Goal: Answer question/provide support: Share knowledge or assist other users

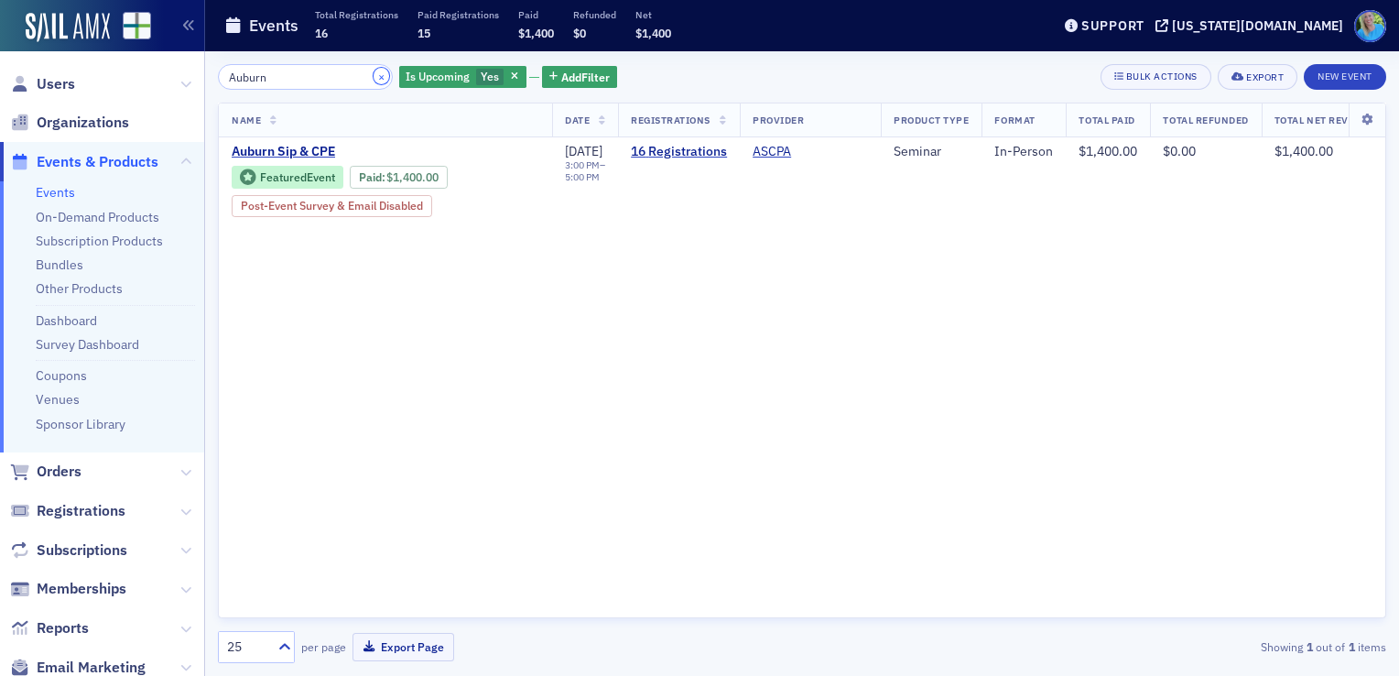
click at [374, 79] on button "×" at bounding box center [382, 76] width 16 height 16
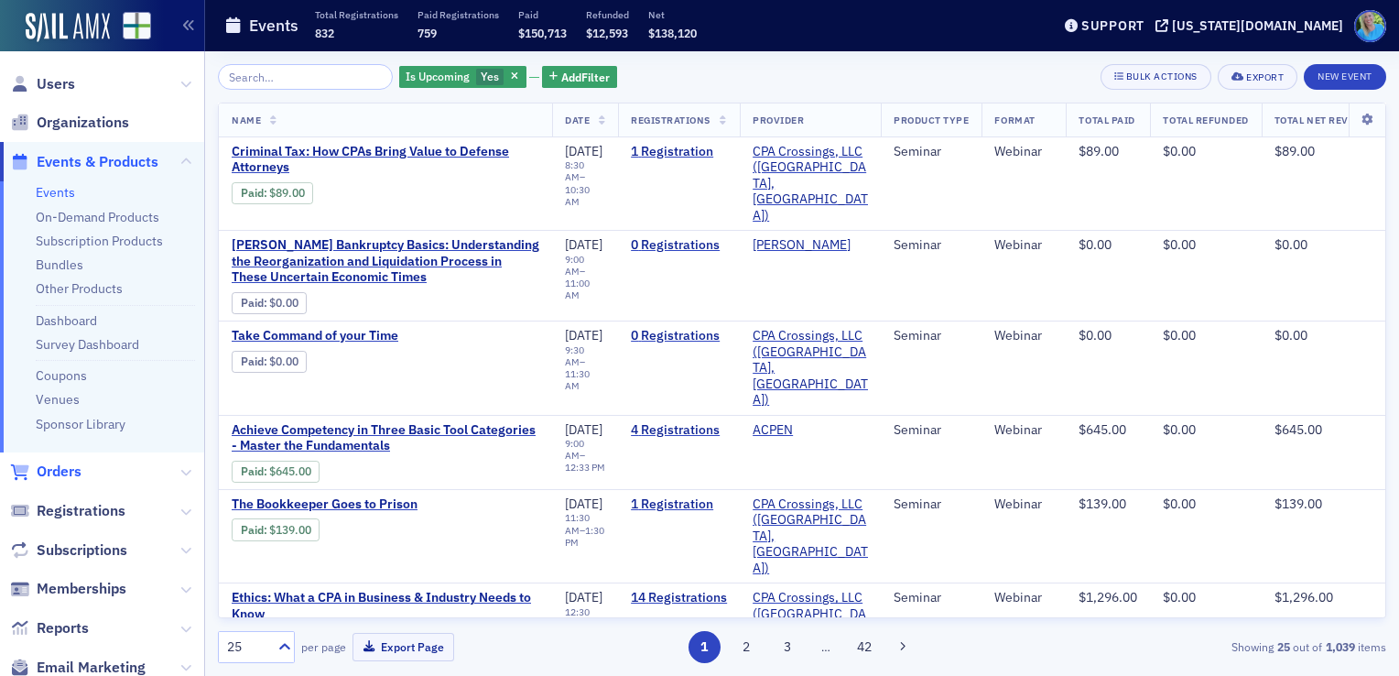
click at [67, 478] on span "Orders" at bounding box center [59, 472] width 45 height 20
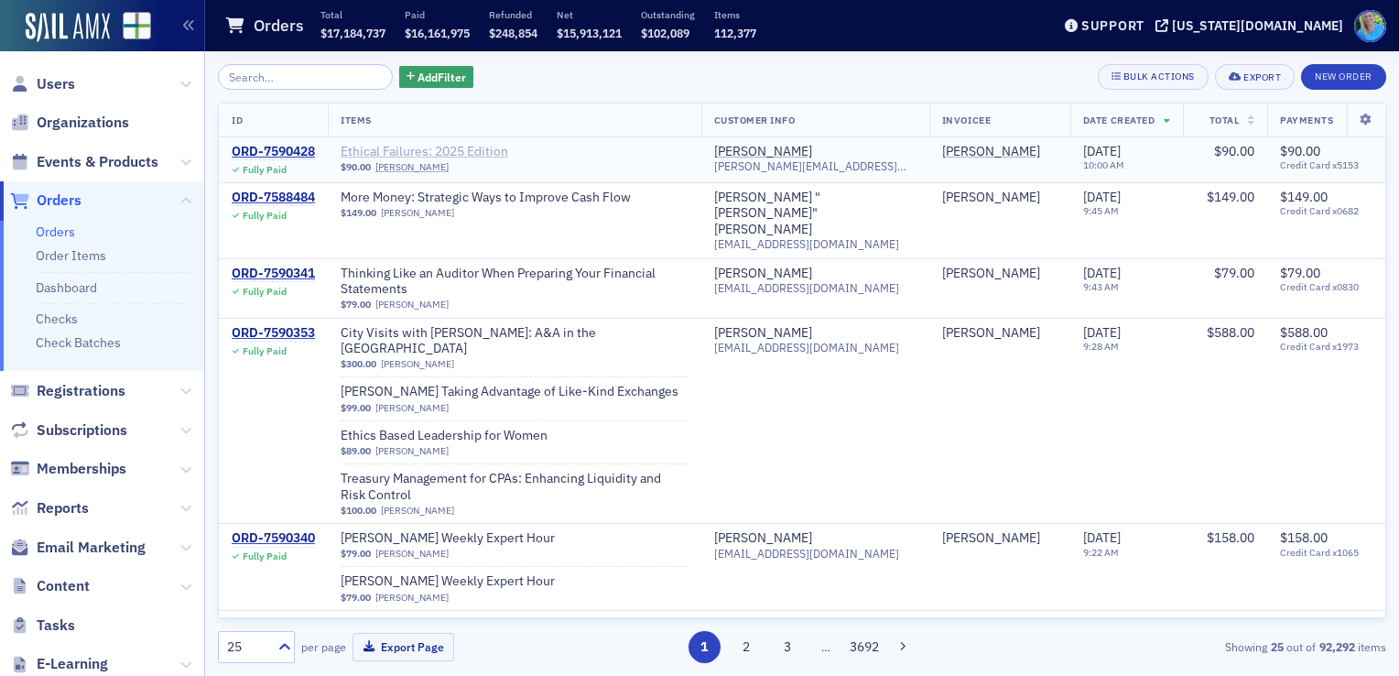
click at [476, 153] on span "Ethical Failures: 2025 Edition" at bounding box center [456, 152] width 231 height 16
click at [288, 80] on input "search" at bounding box center [305, 77] width 175 height 26
paste input "2025 Prep, Comp & Review (SSARS) Update for the Local Firm:"
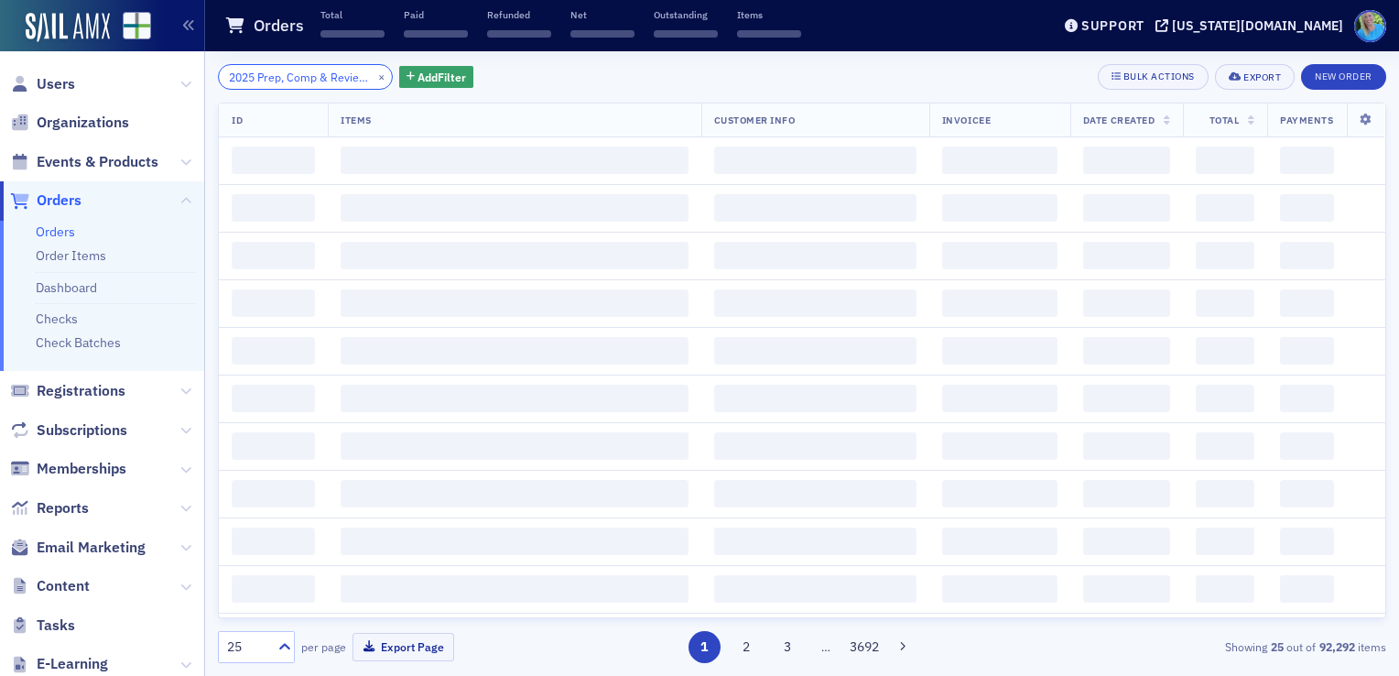
scroll to position [0, 189]
type input "2025 Prep, Comp & Review (SSARS) Update for the Local Firm:"
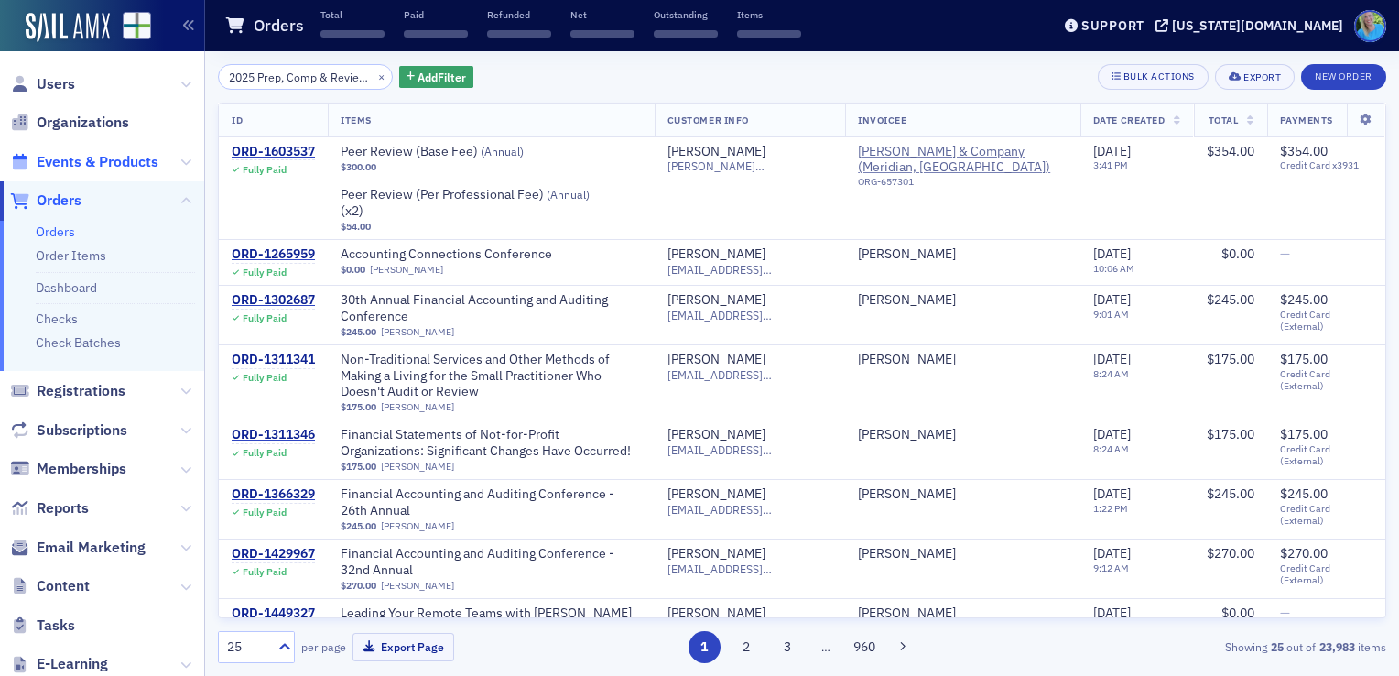
click at [112, 163] on span "Events & Products" at bounding box center [98, 162] width 122 height 20
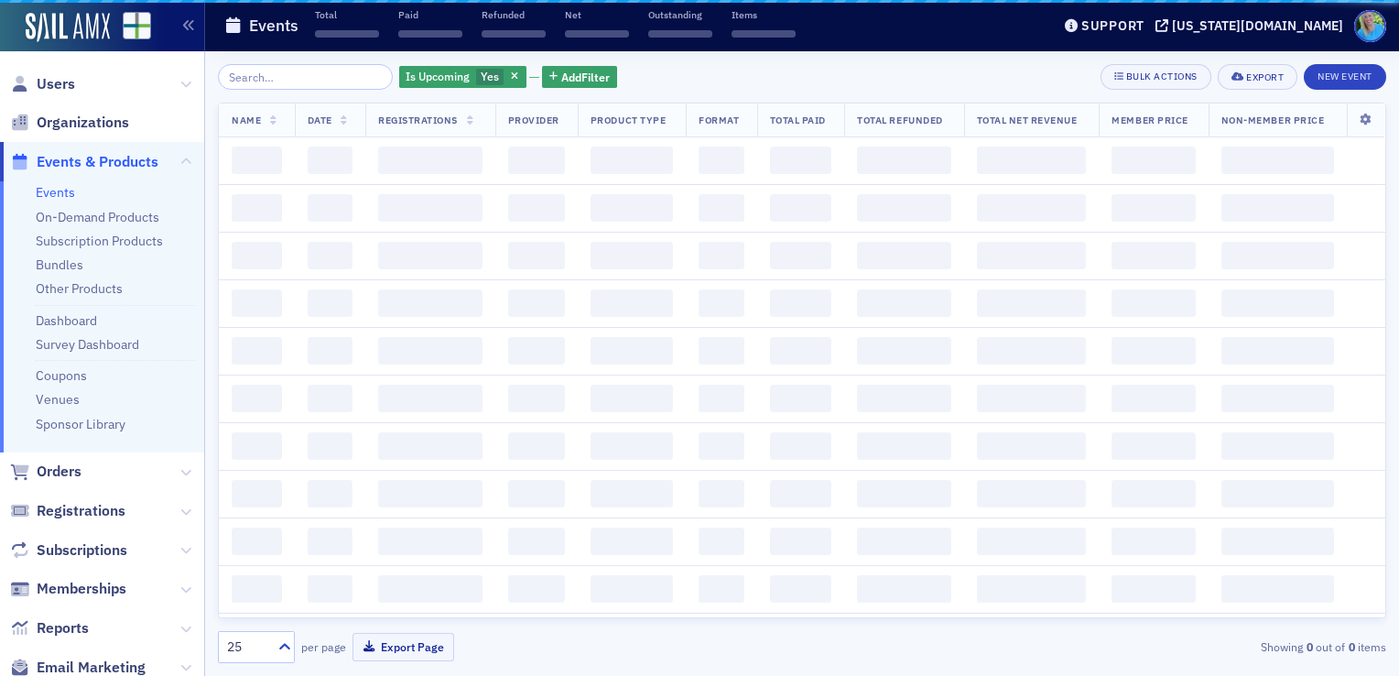
click at [290, 75] on input "search" at bounding box center [305, 77] width 175 height 26
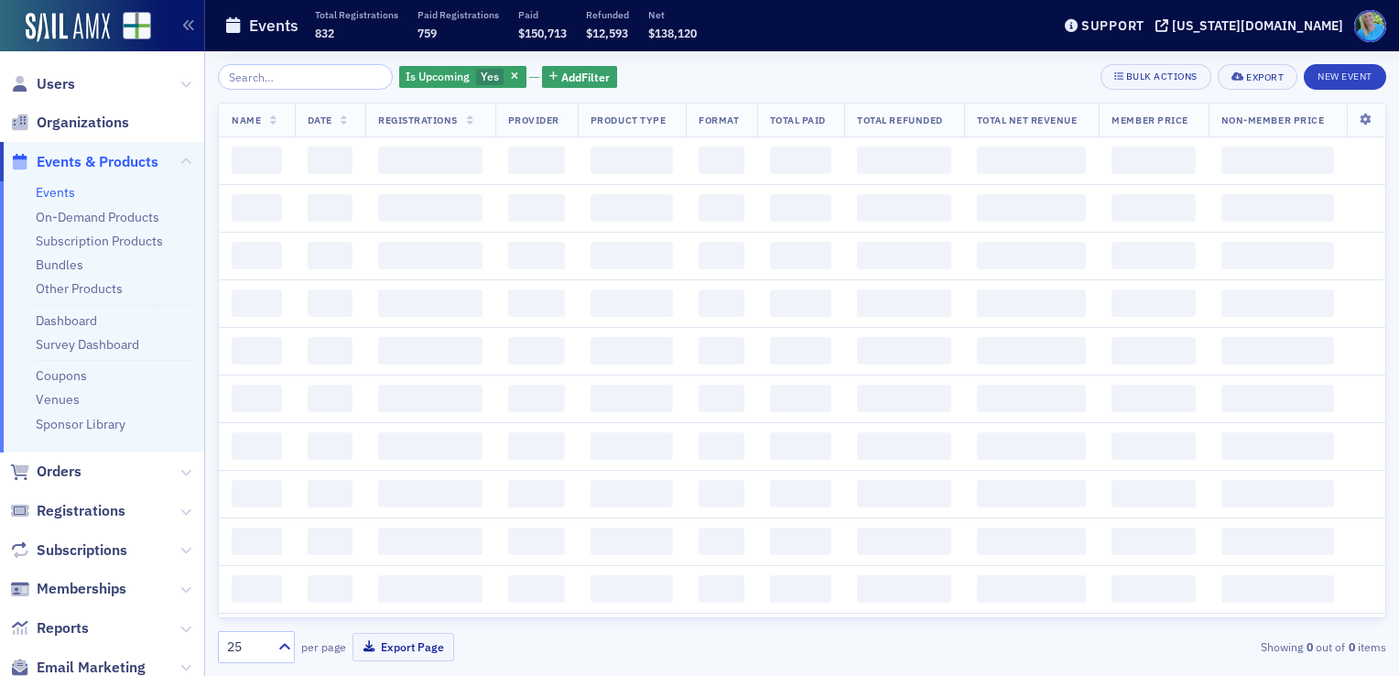
click at [290, 75] on input "search" at bounding box center [305, 77] width 175 height 26
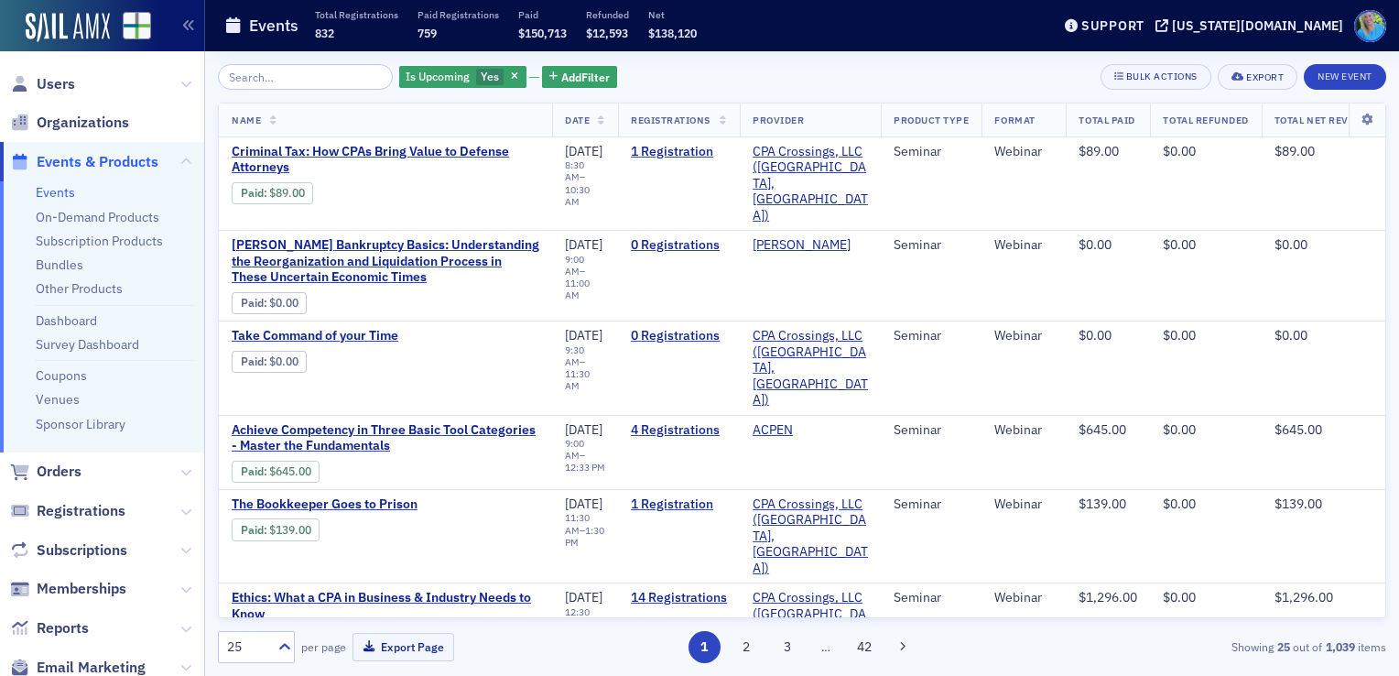
click at [290, 75] on input "search" at bounding box center [305, 77] width 175 height 26
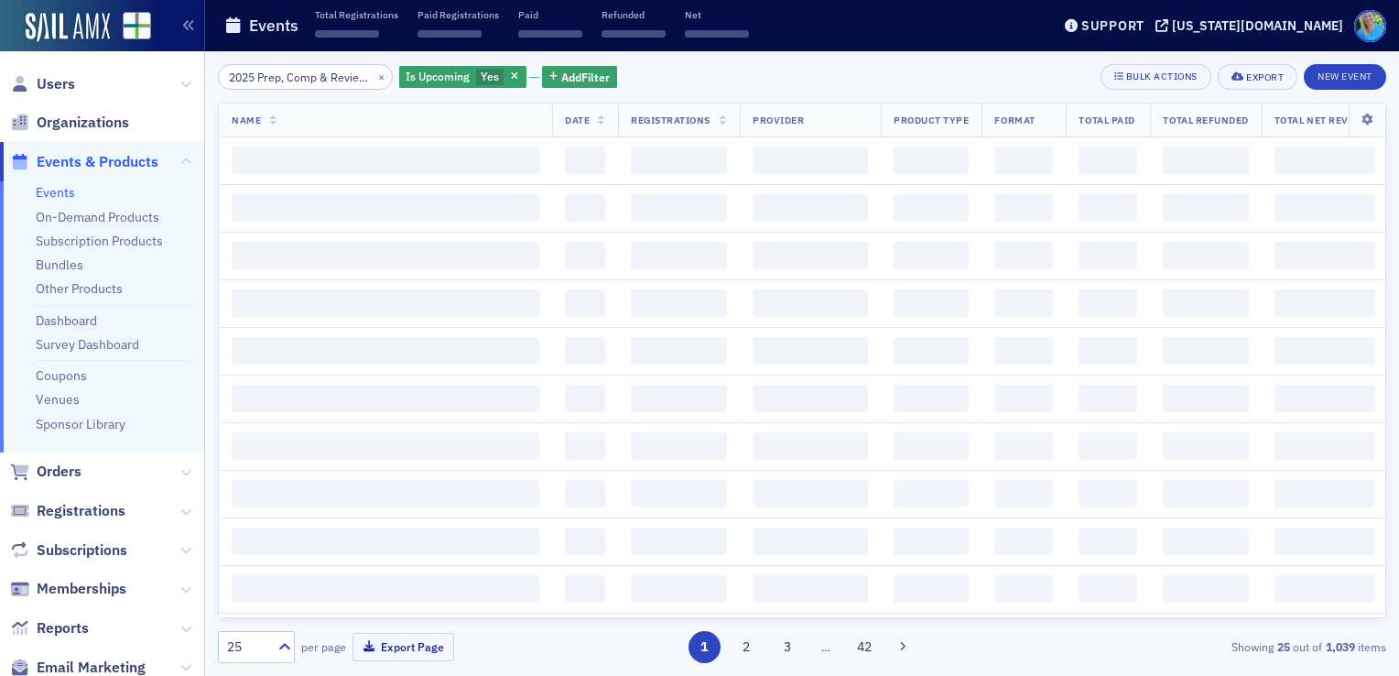
scroll to position [0, 189]
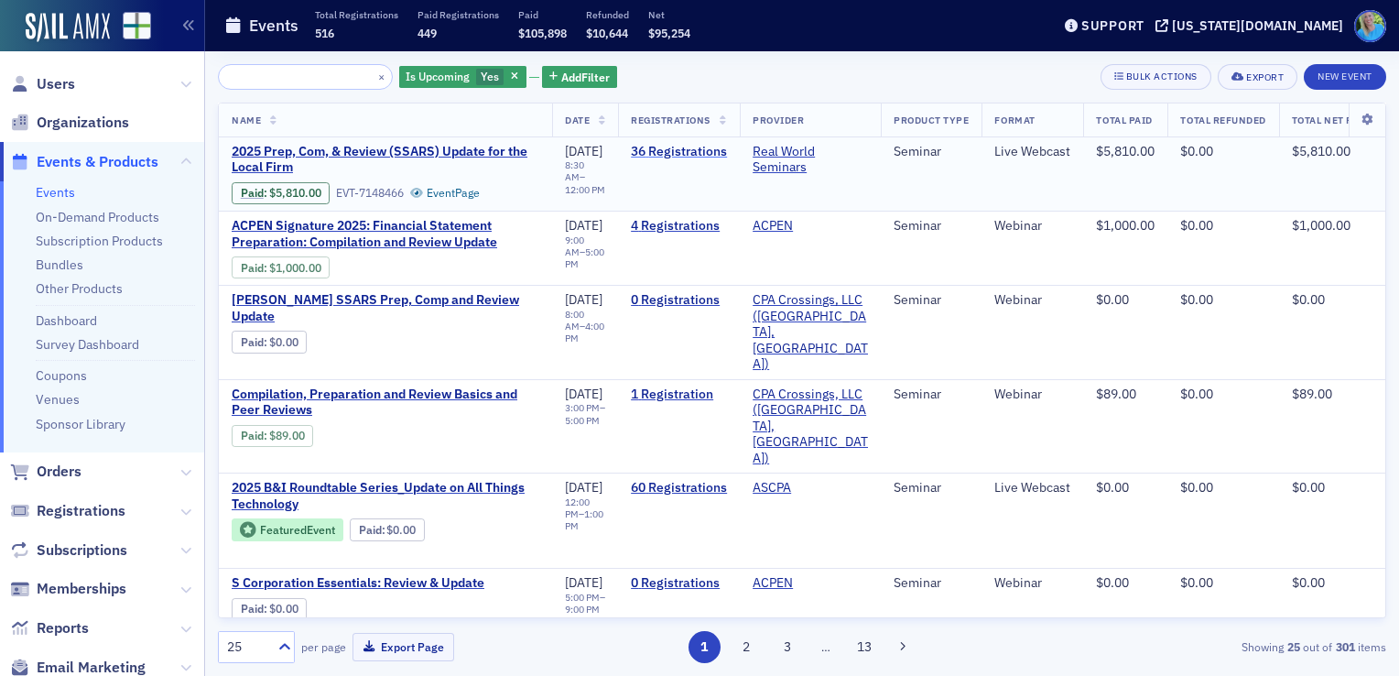
type input "2025 Prep, Comp & Review (SSARS) Update for the Local Firm:"
click at [680, 152] on link "36 Registrations" at bounding box center [679, 152] width 96 height 16
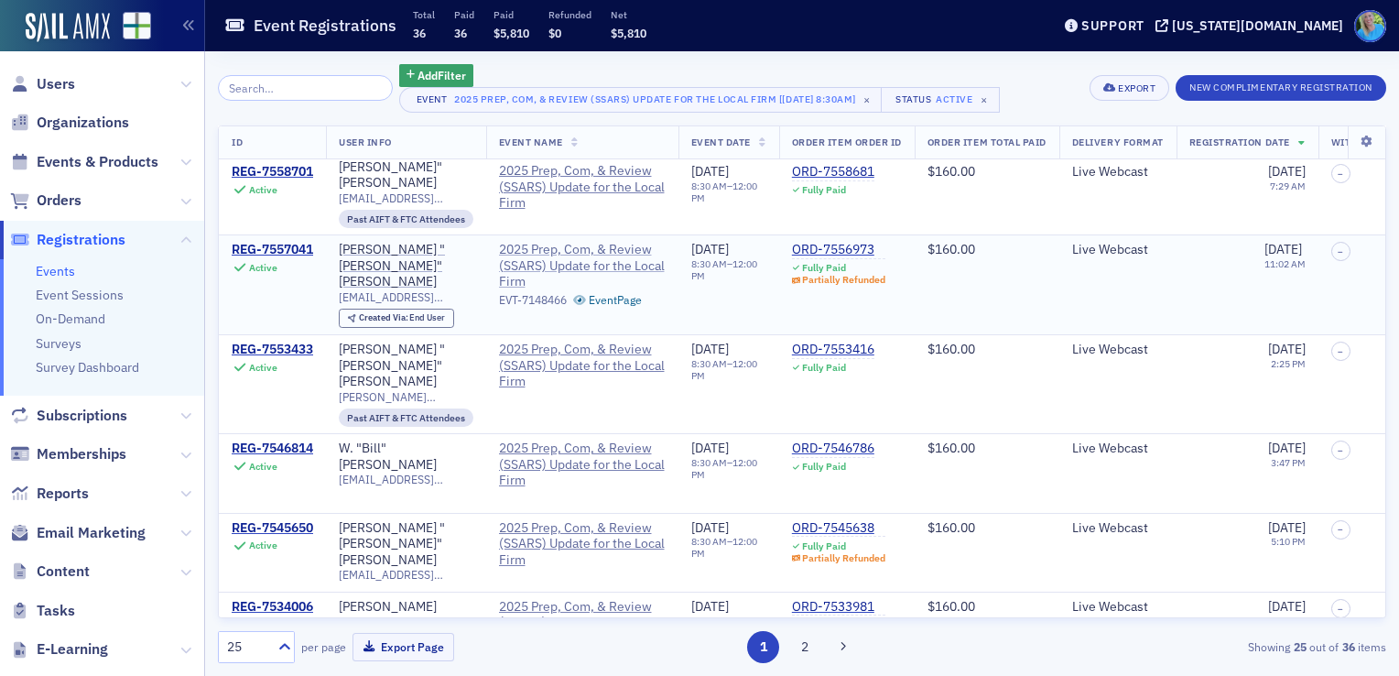
scroll to position [1535, 0]
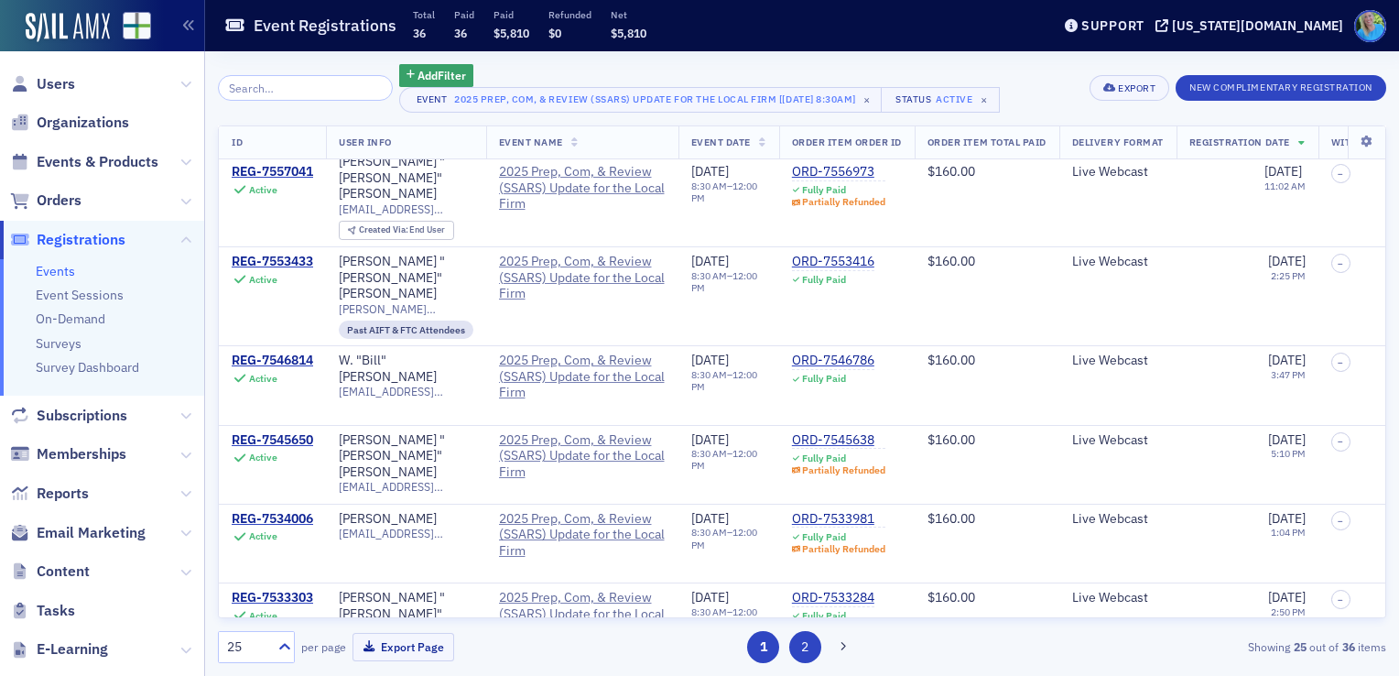
click at [799, 648] on button "2" at bounding box center [805, 647] width 32 height 32
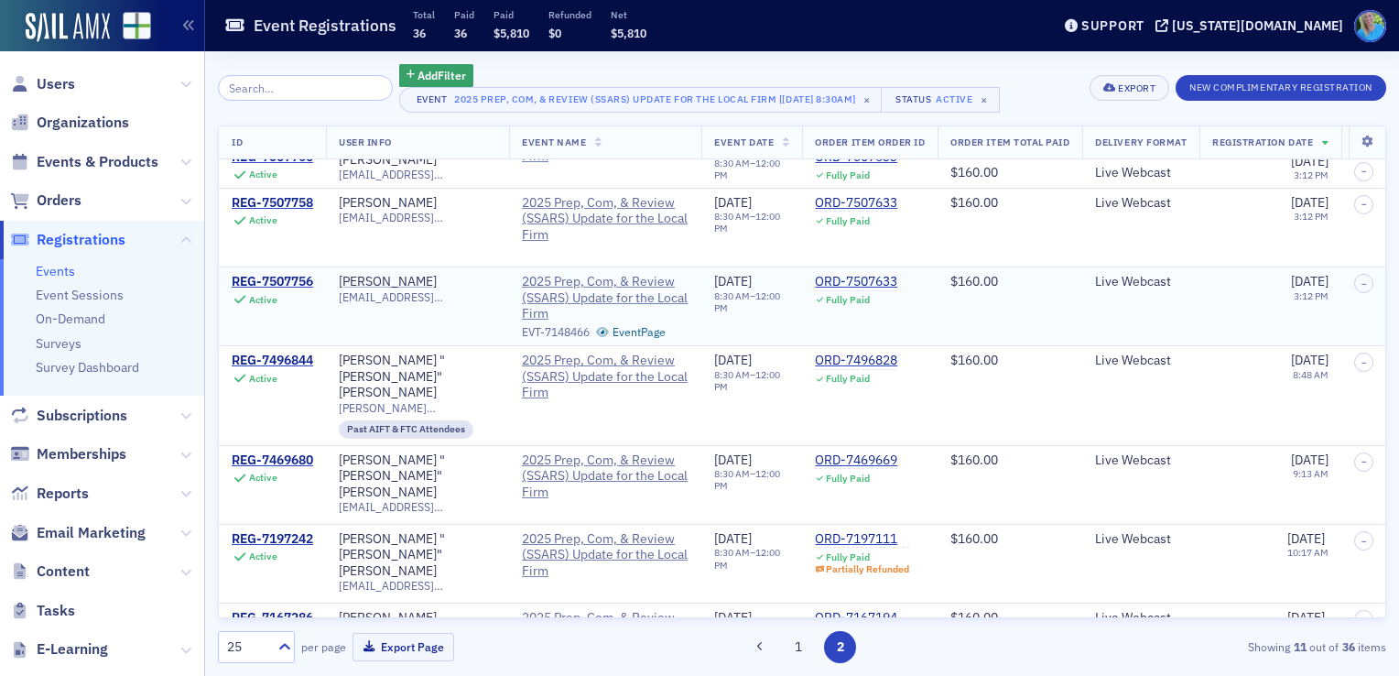
scroll to position [424, 0]
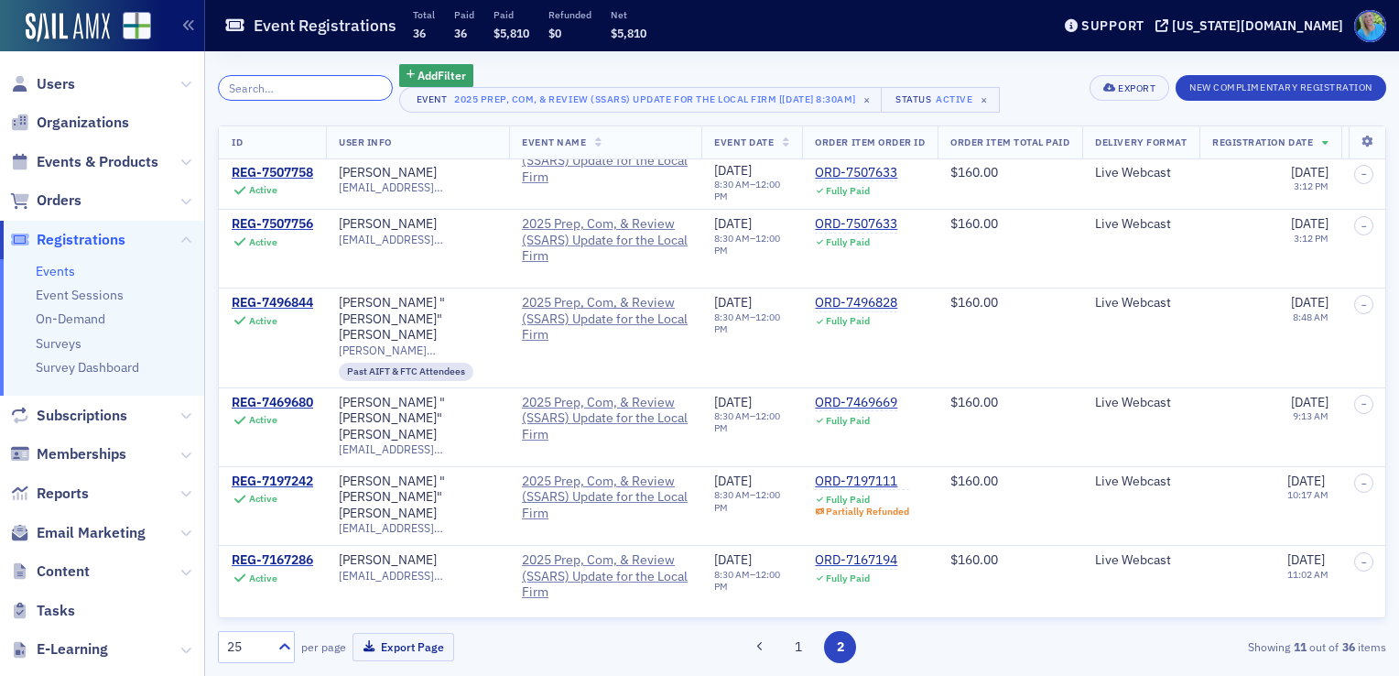
click at [335, 89] on input "search" at bounding box center [305, 88] width 175 height 26
click at [116, 163] on span "Events & Products" at bounding box center [98, 162] width 122 height 20
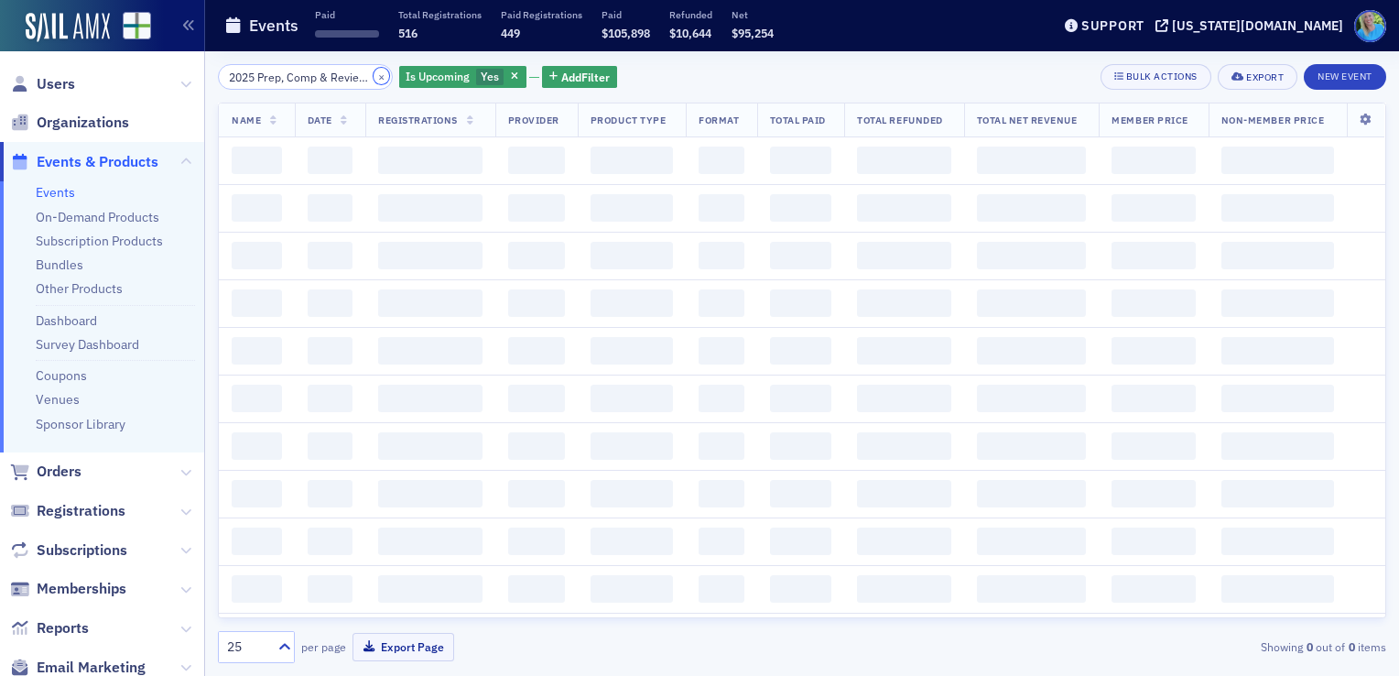
click at [374, 77] on button "×" at bounding box center [382, 76] width 16 height 16
click at [337, 72] on input "2025 Prep, Comp & Review (SSARS) Update for the Local Firm:" at bounding box center [305, 77] width 175 height 26
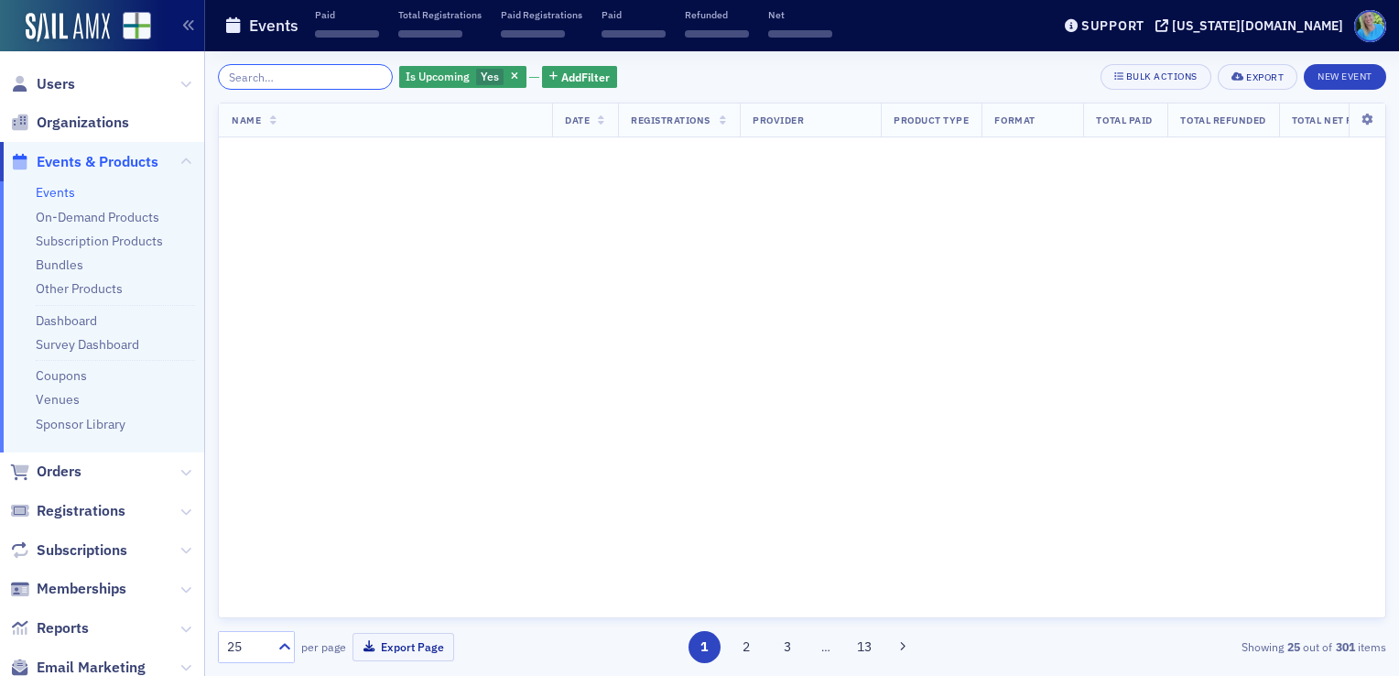
click at [337, 72] on input "search" at bounding box center [305, 77] width 175 height 26
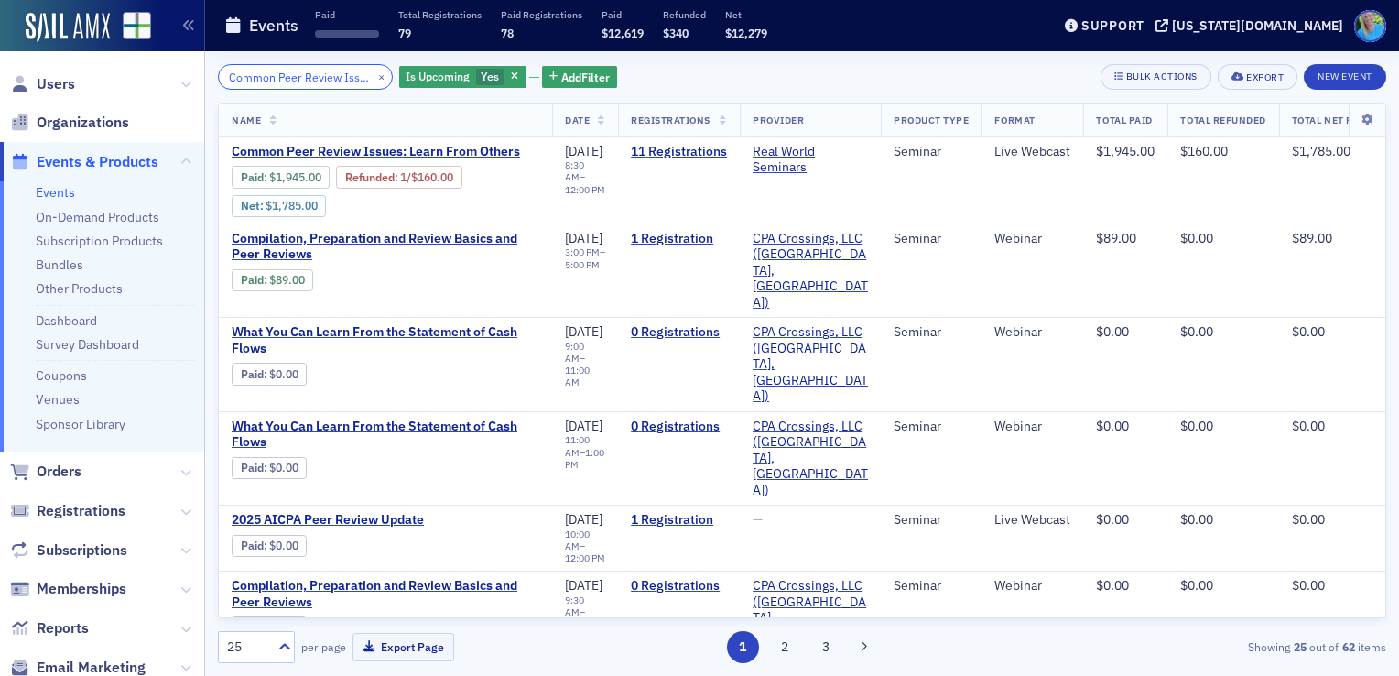
scroll to position [0, 117]
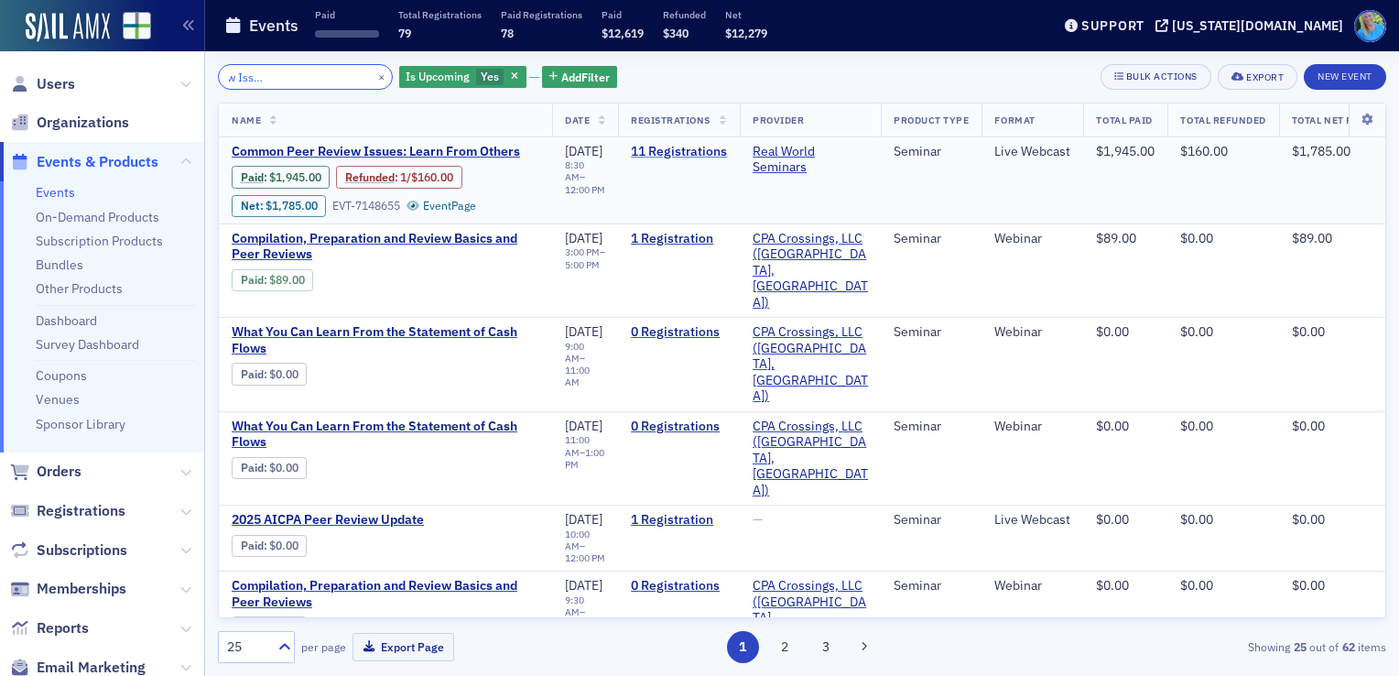
type input "Common Peer Review Issues: Learn from Others"
click at [683, 144] on link "11 Registrations" at bounding box center [679, 152] width 96 height 16
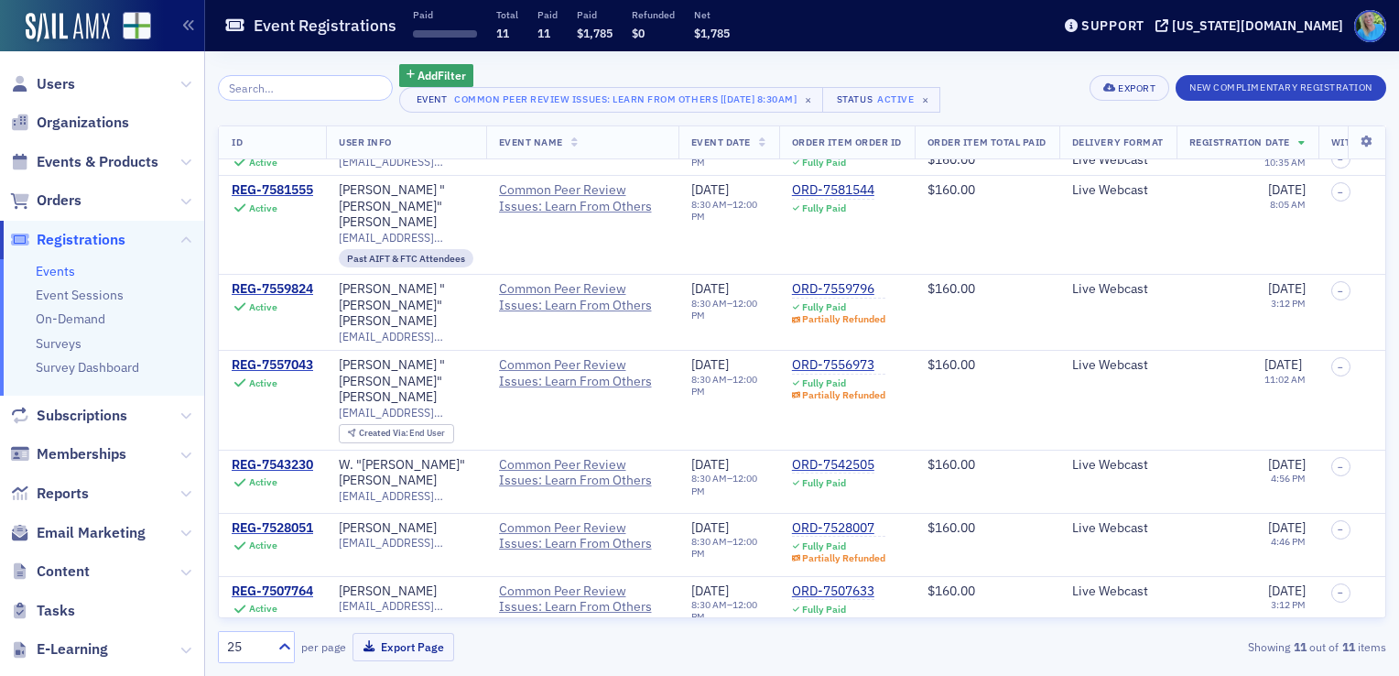
scroll to position [259, 0]
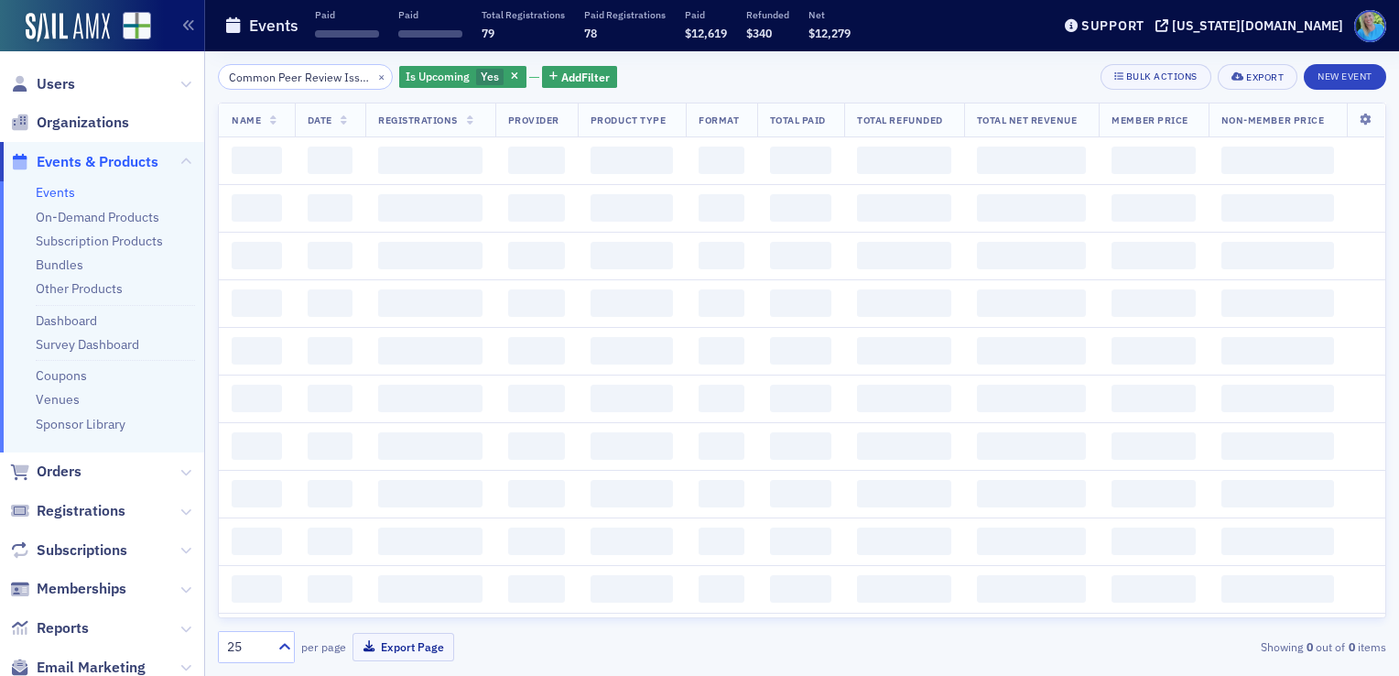
scroll to position [0, 118]
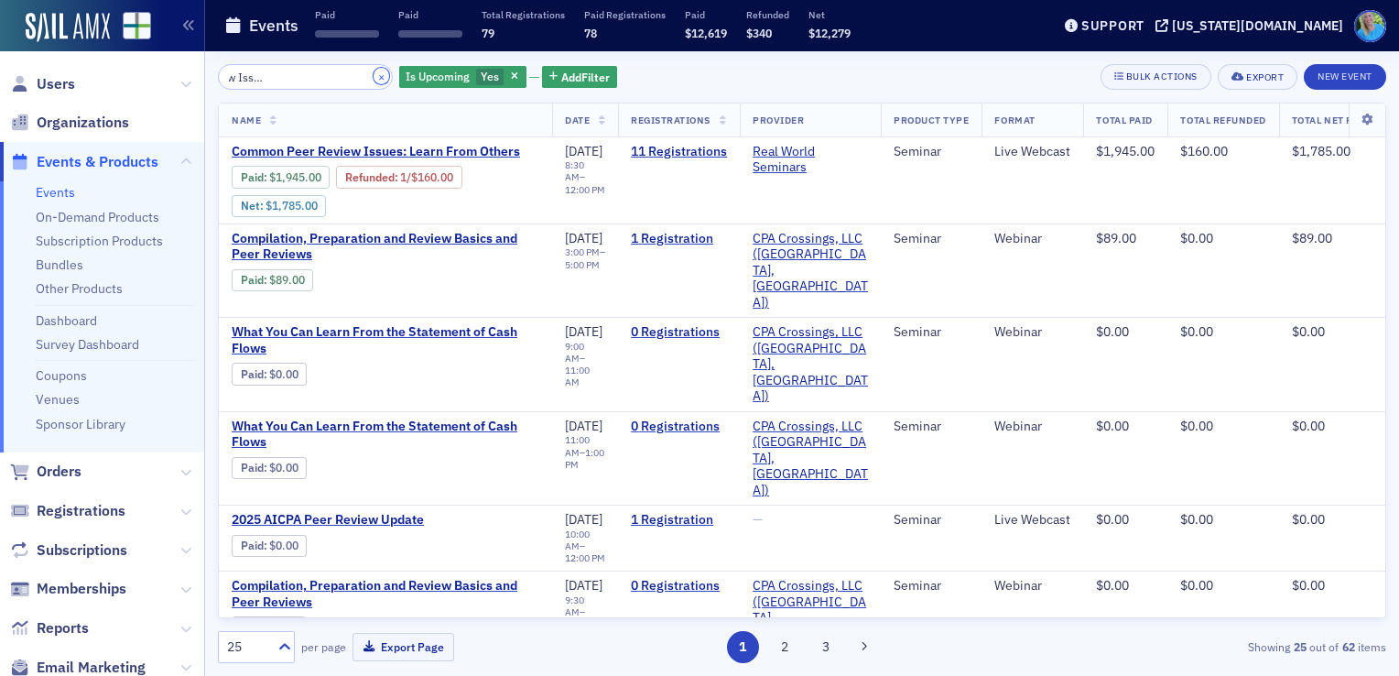
click at [374, 75] on button "×" at bounding box center [382, 76] width 16 height 16
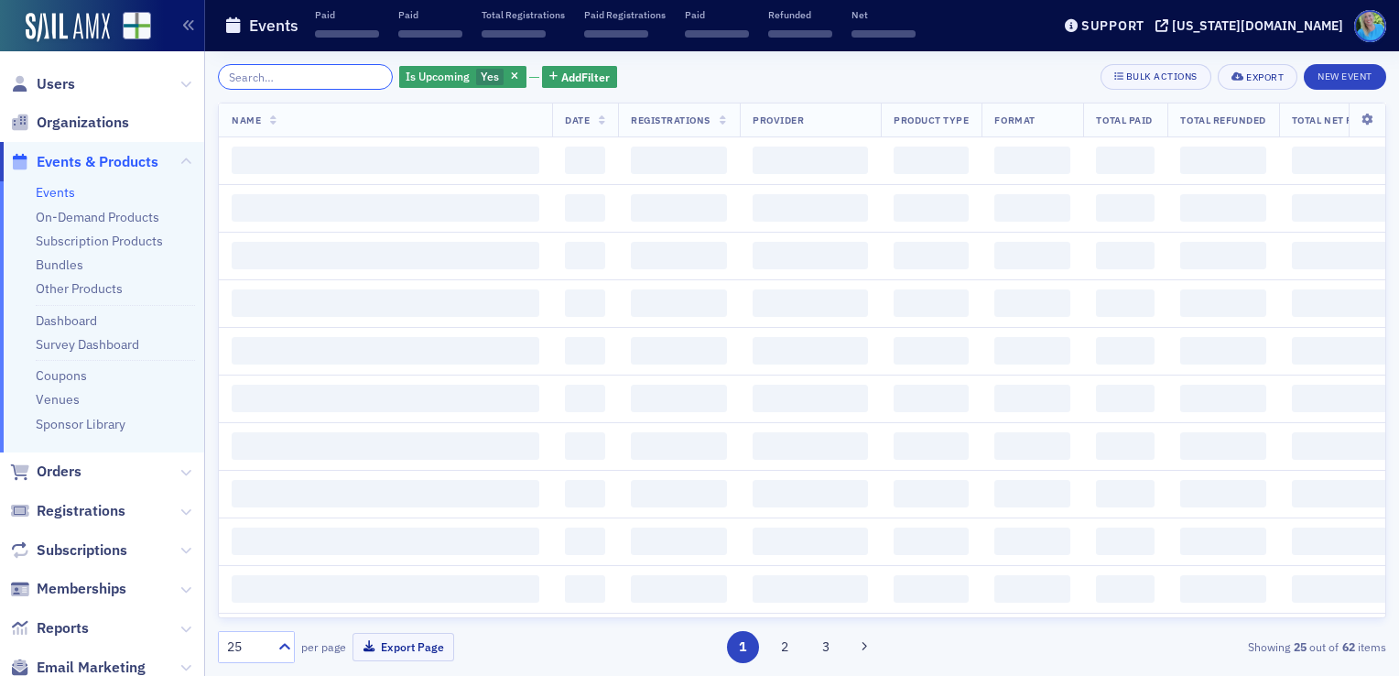
click at [351, 74] on input "search" at bounding box center [305, 77] width 175 height 26
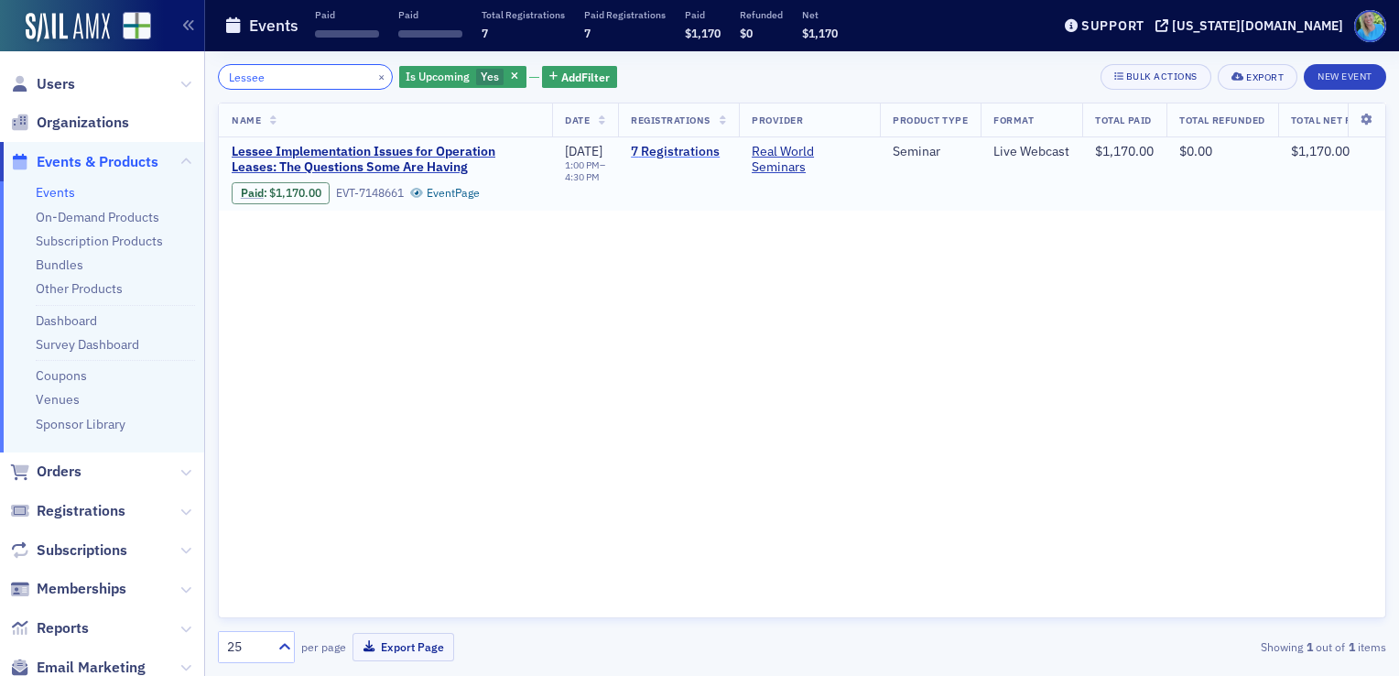
type input "Lessee"
click at [702, 156] on link "7 Registrations" at bounding box center [678, 152] width 95 height 16
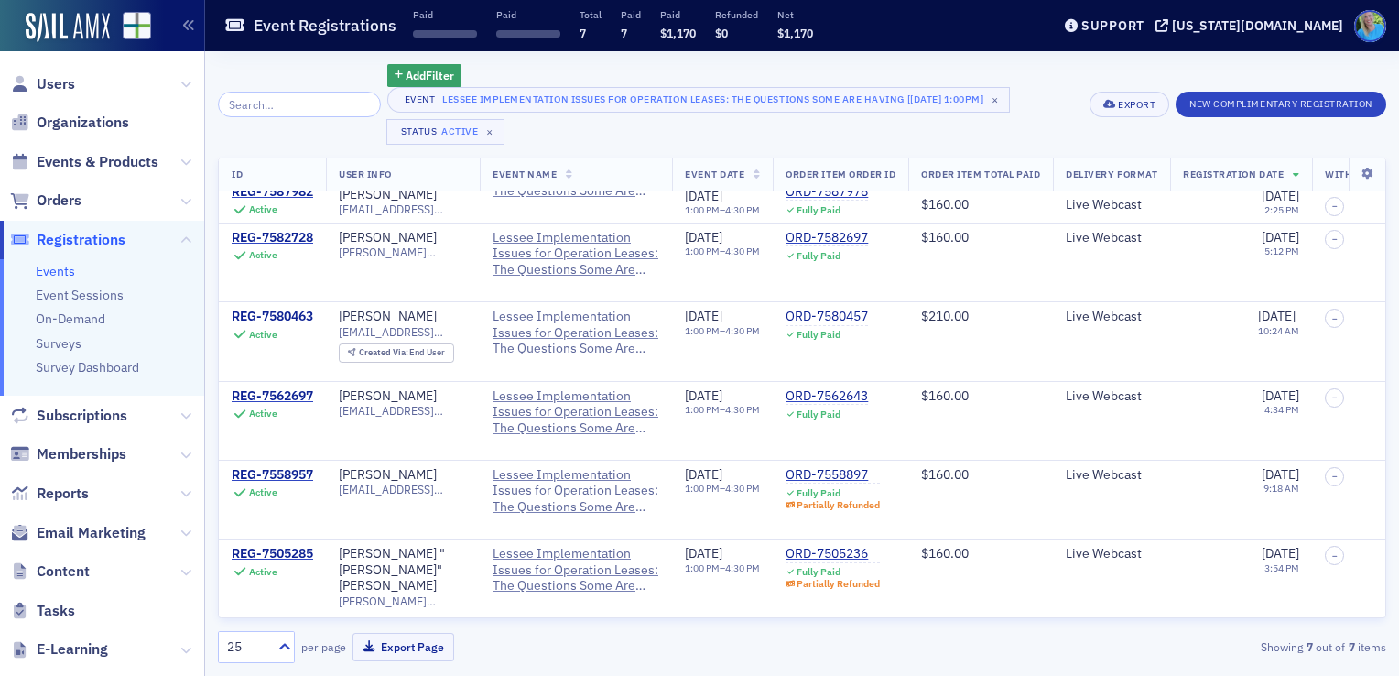
scroll to position [139, 0]
click at [68, 82] on span "Users" at bounding box center [56, 84] width 38 height 20
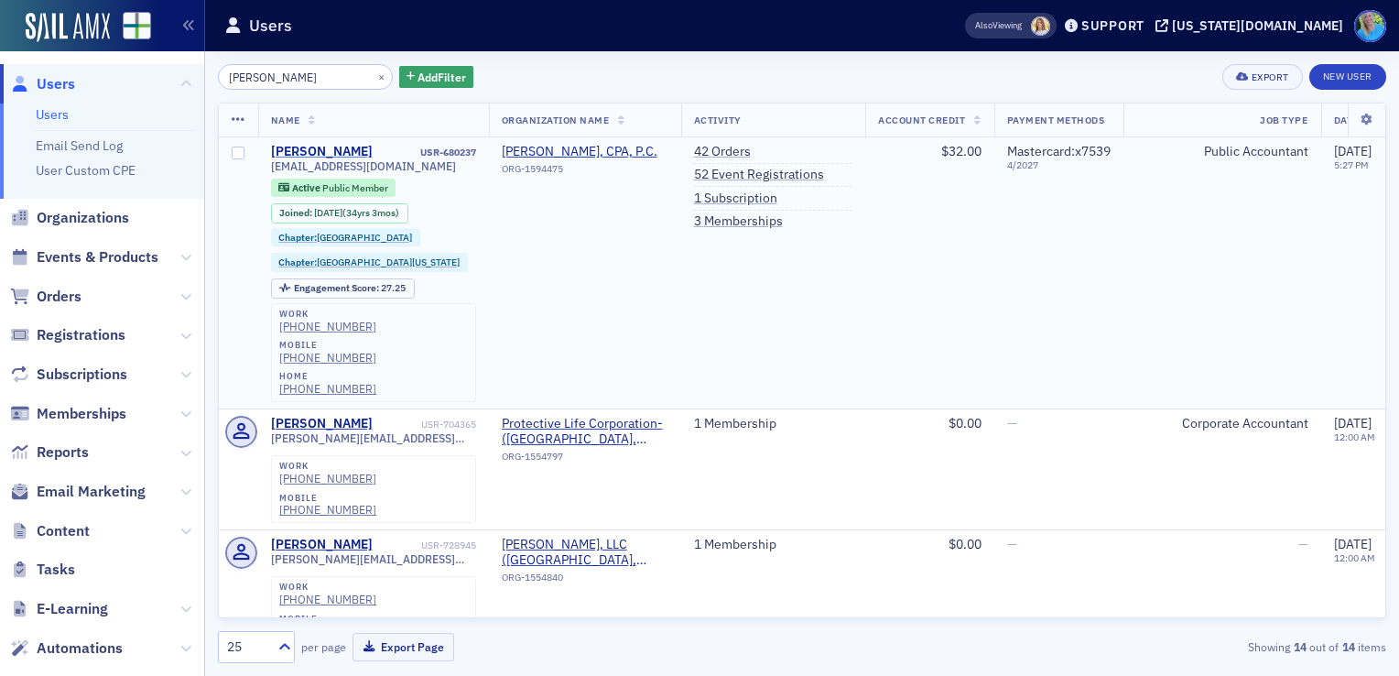
type input "Talley"
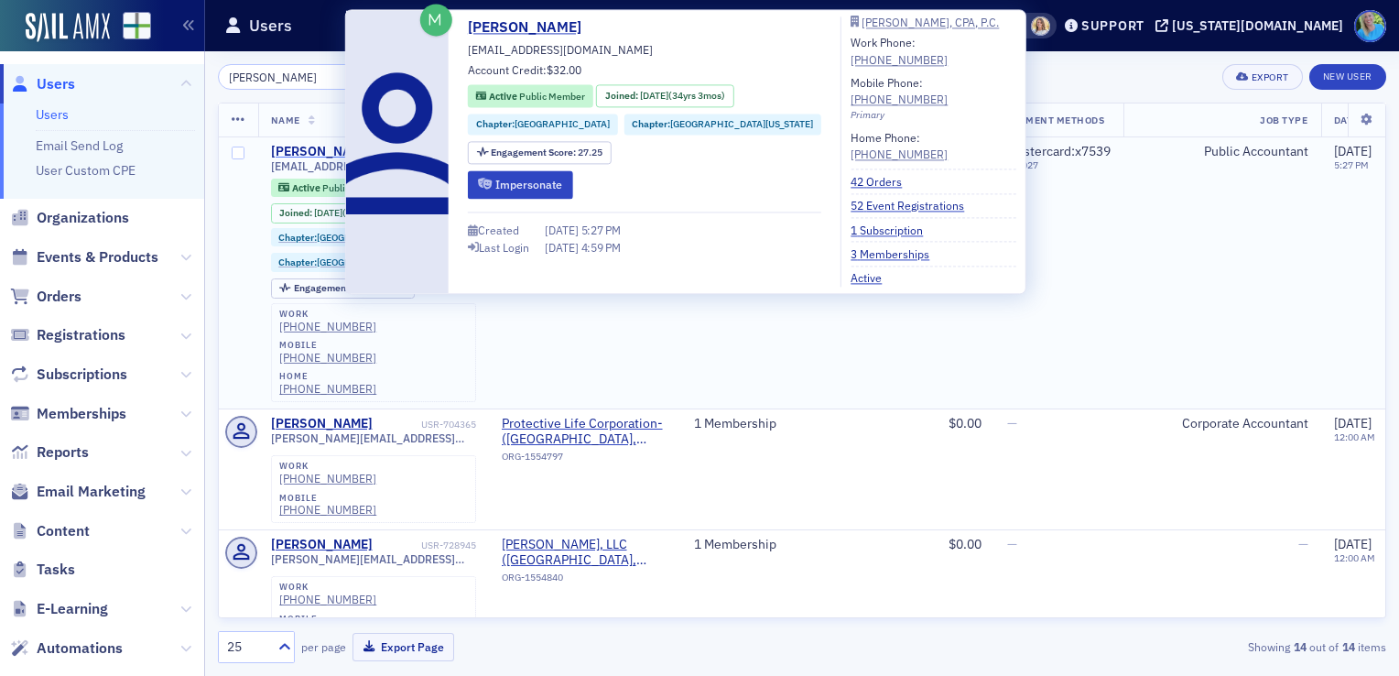
click at [305, 147] on div "Darryl Talley" at bounding box center [322, 152] width 102 height 16
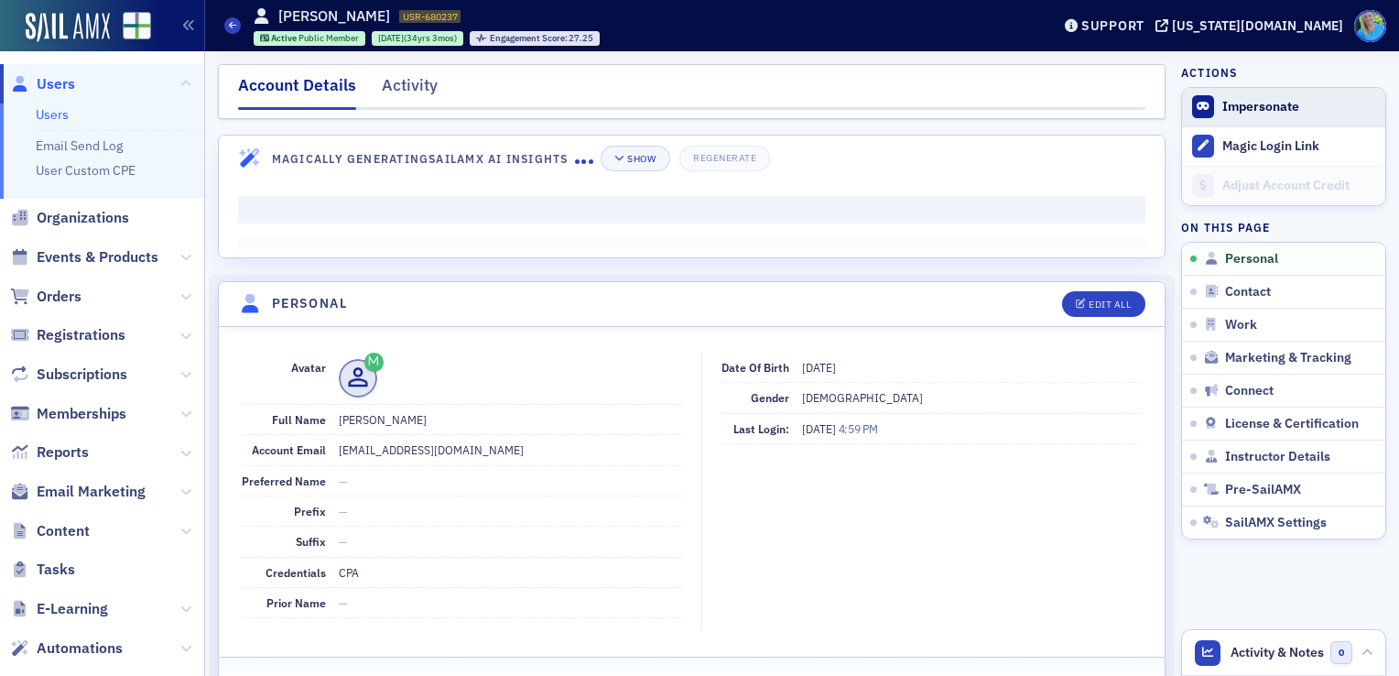
click at [1230, 94] on span "Impersonate" at bounding box center [1283, 107] width 203 height 38
click at [1255, 109] on button "Impersonate" at bounding box center [1261, 107] width 77 height 16
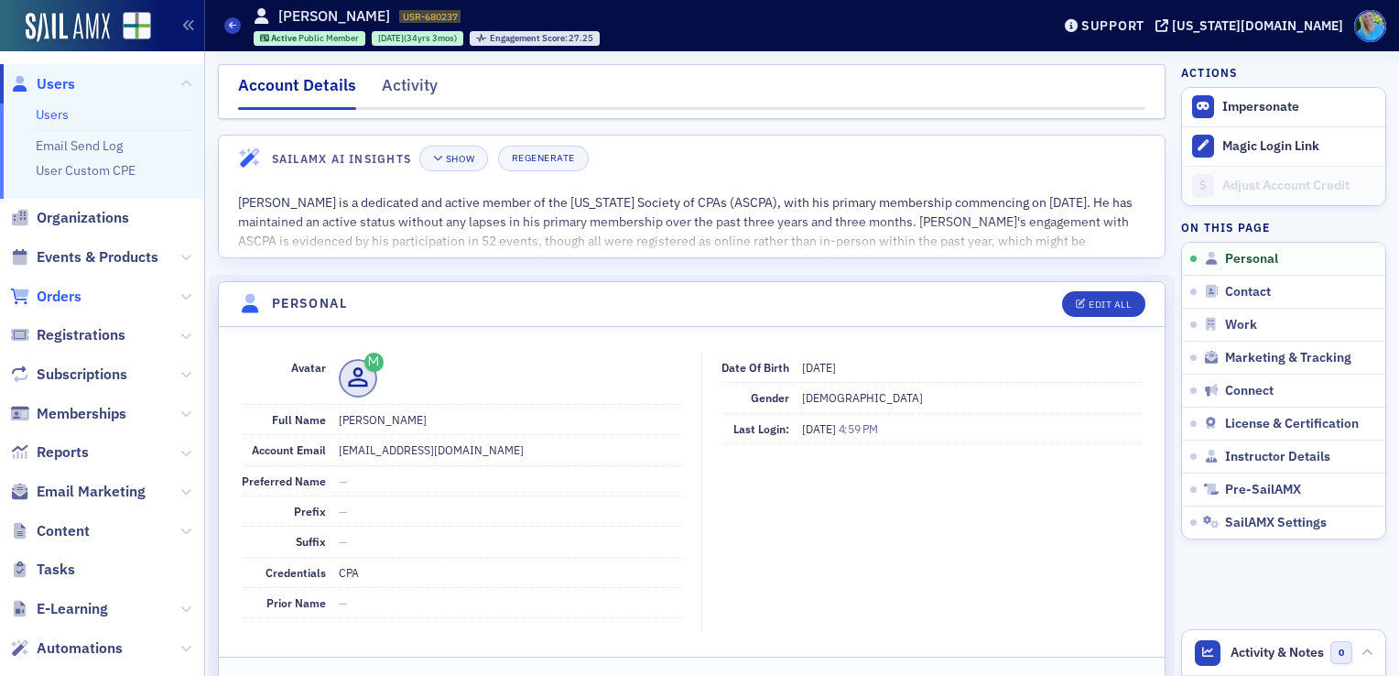
click at [69, 306] on span "Orders" at bounding box center [59, 297] width 45 height 20
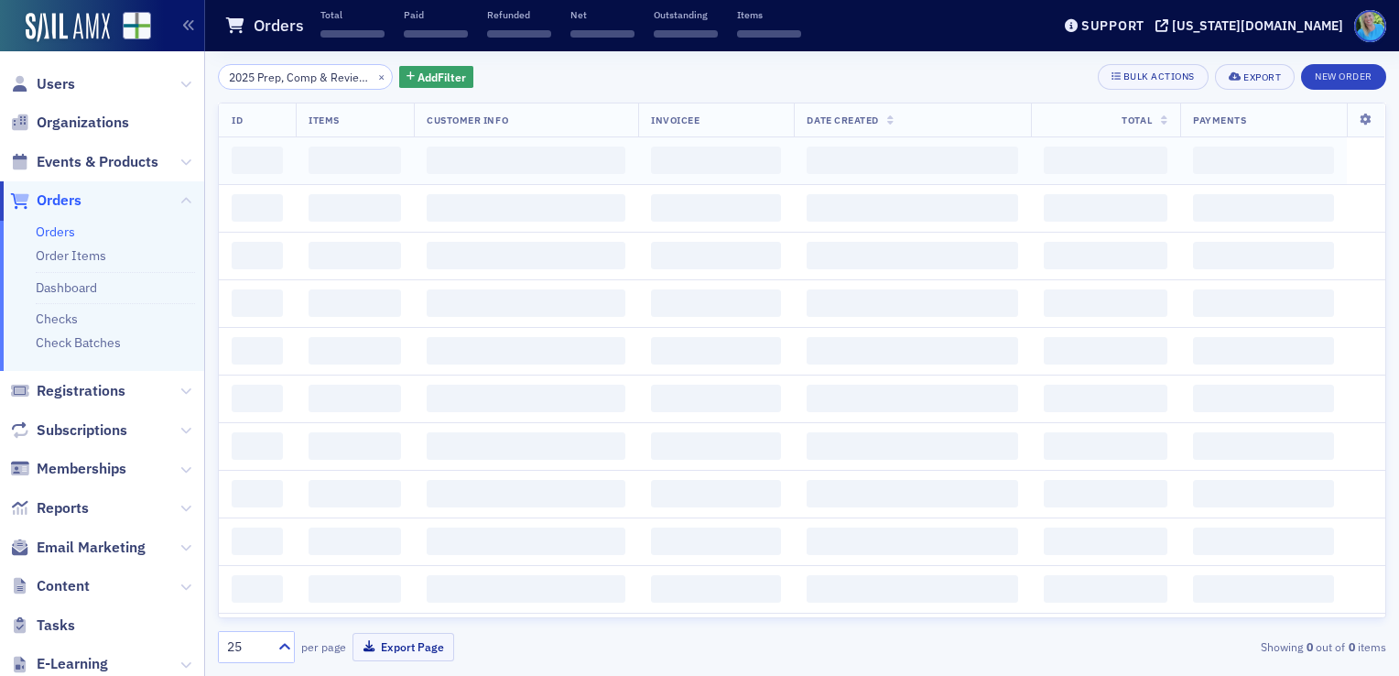
scroll to position [0, 190]
click at [374, 78] on button "×" at bounding box center [382, 76] width 16 height 16
